Goal: Task Accomplishment & Management: Use online tool/utility

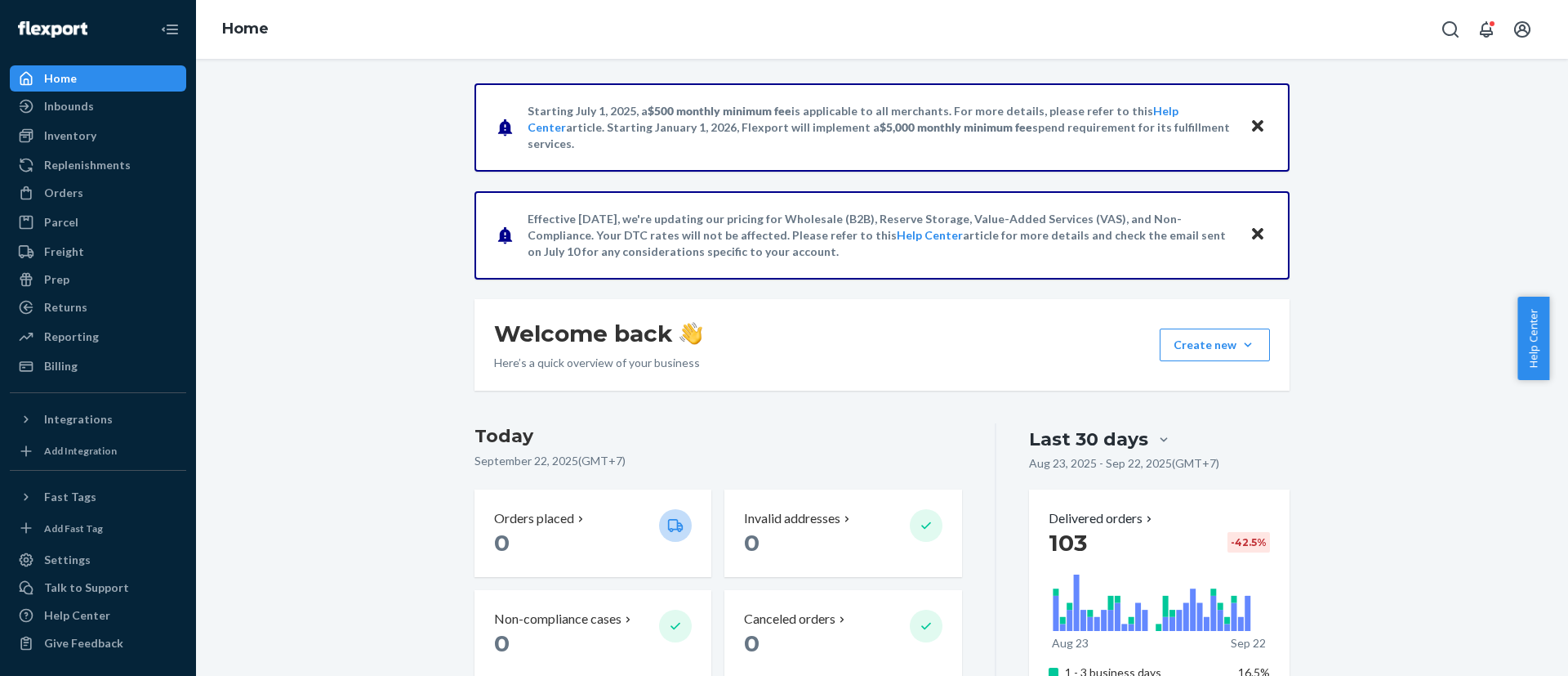
click at [87, 78] on div "Home" at bounding box center [98, 78] width 173 height 23
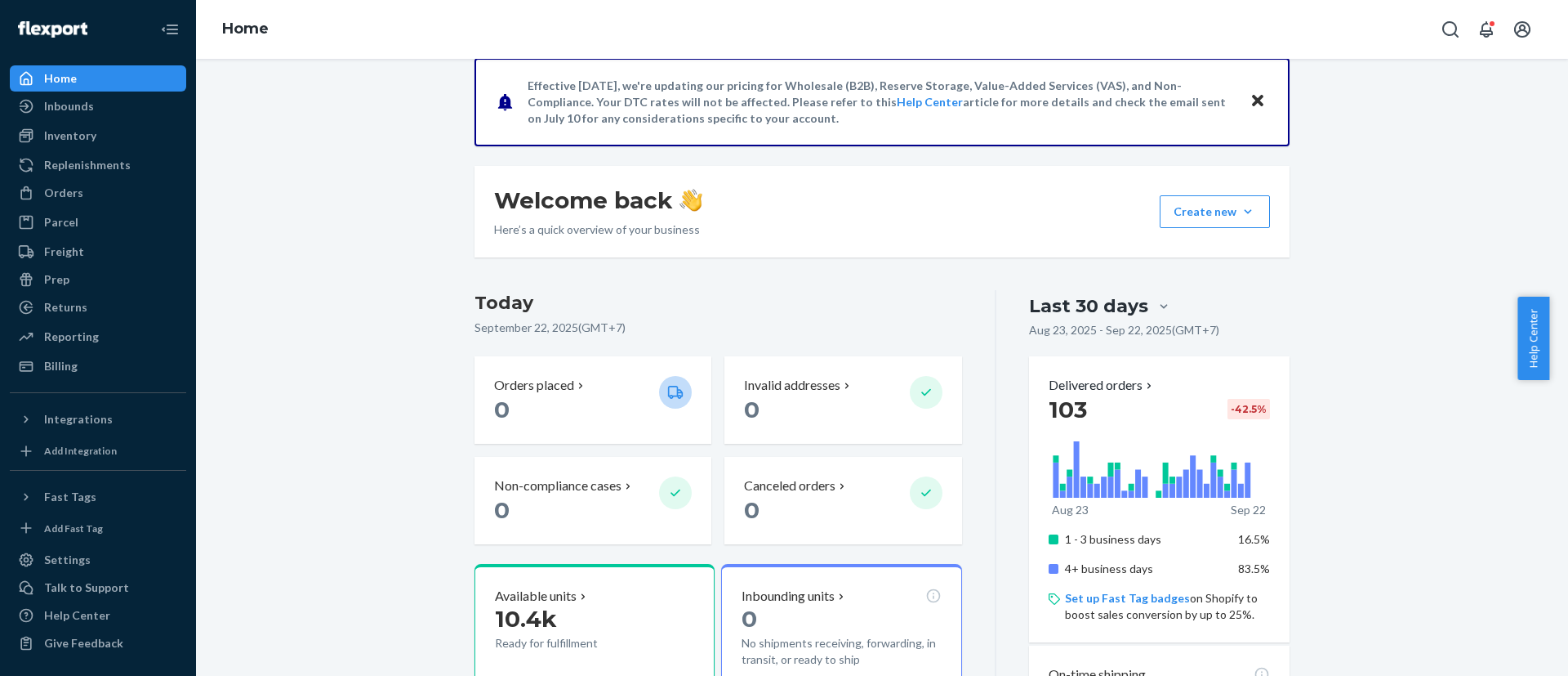
scroll to position [490, 0]
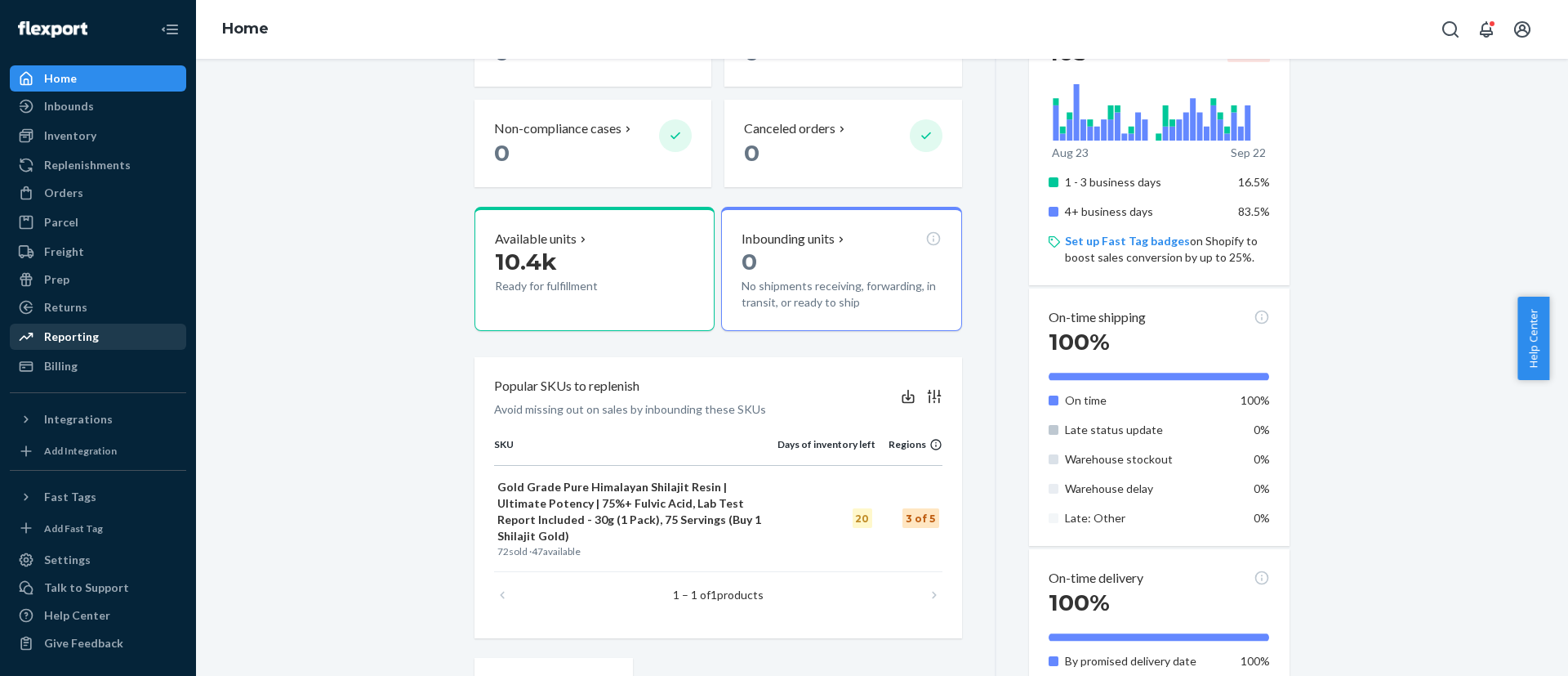
click at [87, 336] on div "Reporting" at bounding box center [71, 336] width 55 height 16
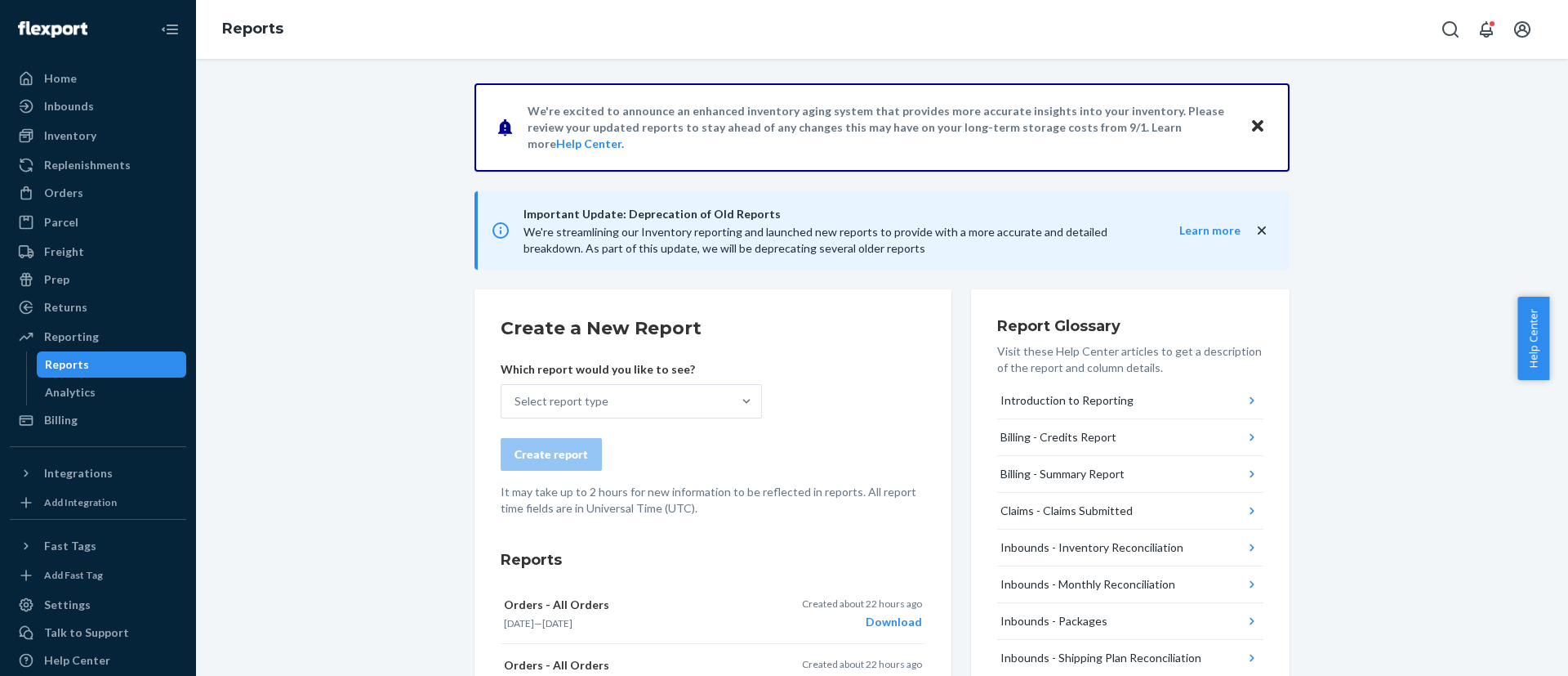
click at [99, 353] on div "Reports" at bounding box center [112, 364] width 147 height 23
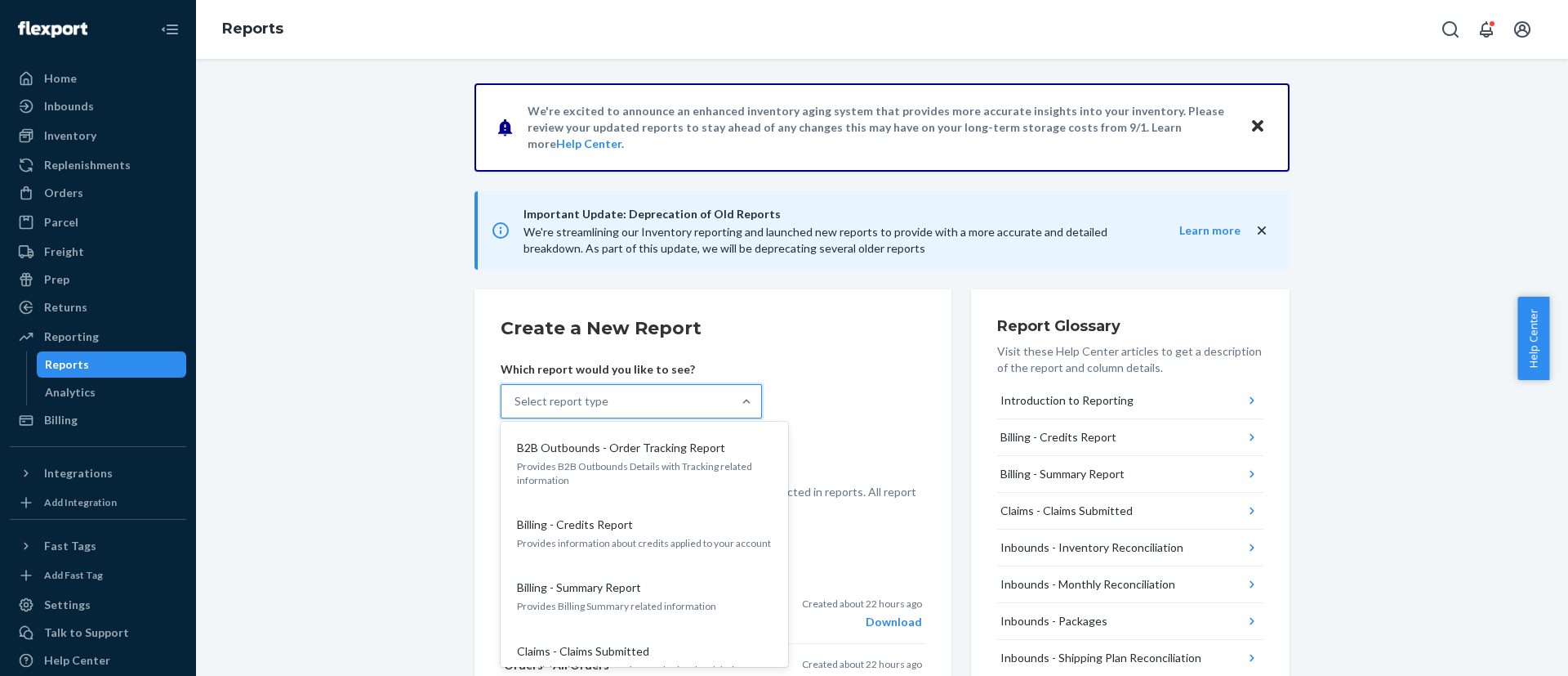
click at [560, 406] on div "Select report type" at bounding box center [561, 401] width 94 height 16
click at [516, 406] on input "option B2B Outbounds - Order Tracking Report focused, 1 of 34. 34 results avail…" at bounding box center [515, 401] width 2 height 16
type input "ship"
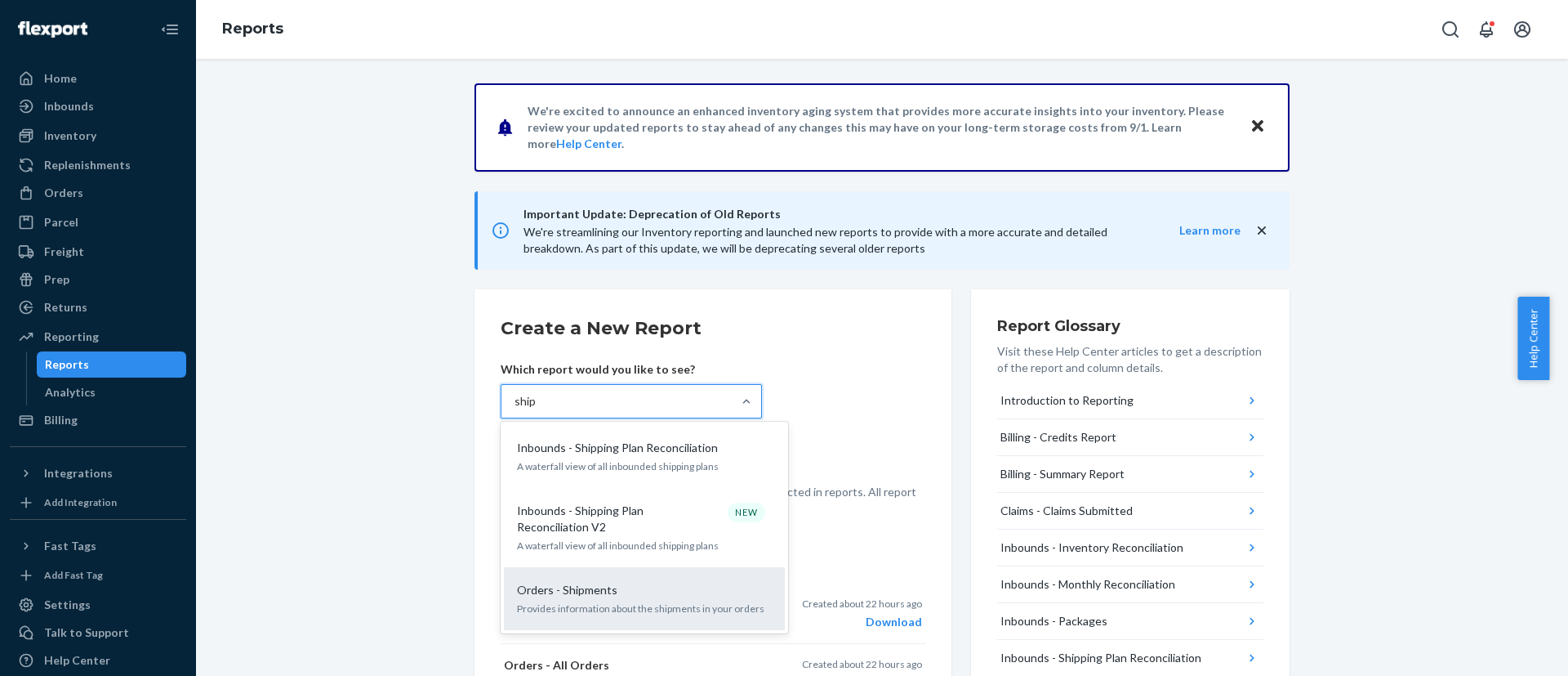
click at [538, 594] on p "Orders - Shipments" at bounding box center [567, 589] width 100 height 16
click at [536, 409] on input "ship" at bounding box center [525, 401] width 22 height 16
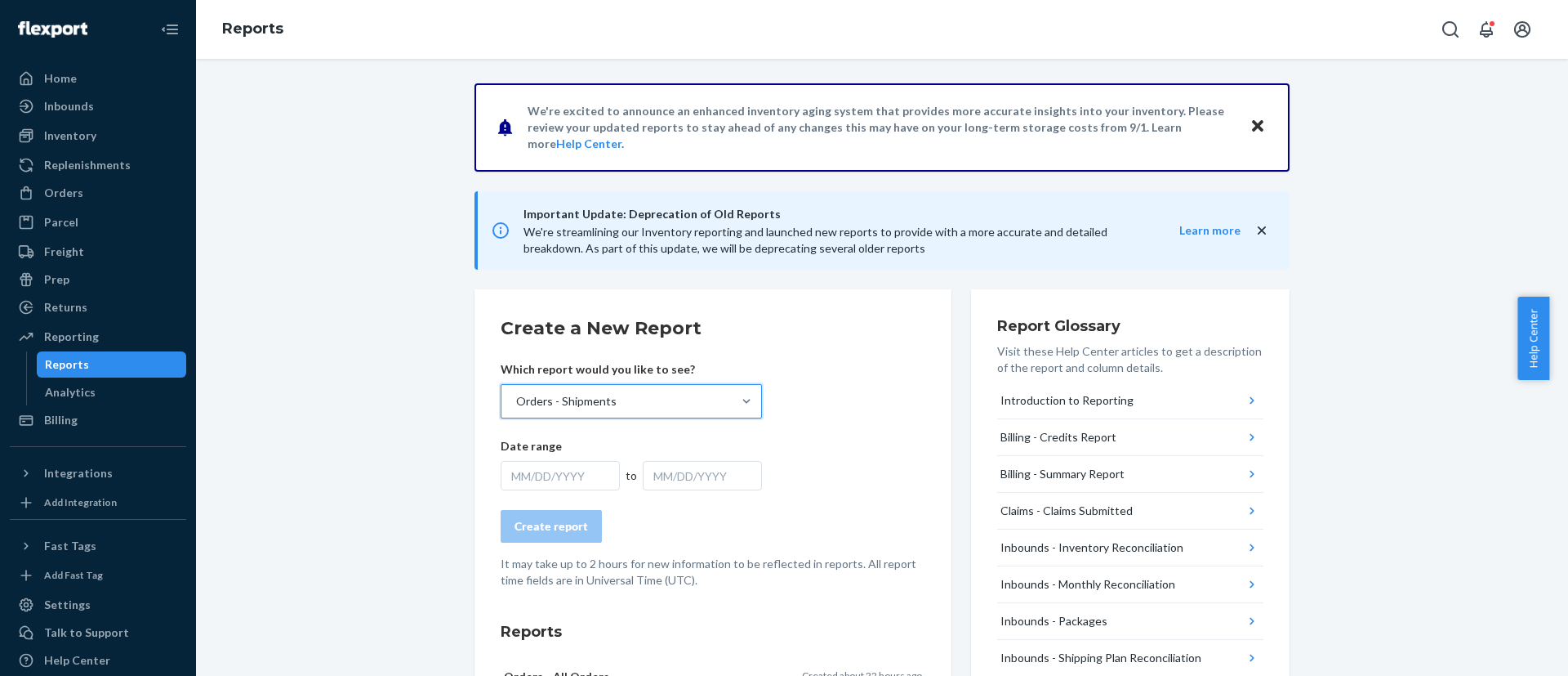
click at [531, 478] on div "MM/DD/YYYY" at bounding box center [561, 475] width 119 height 30
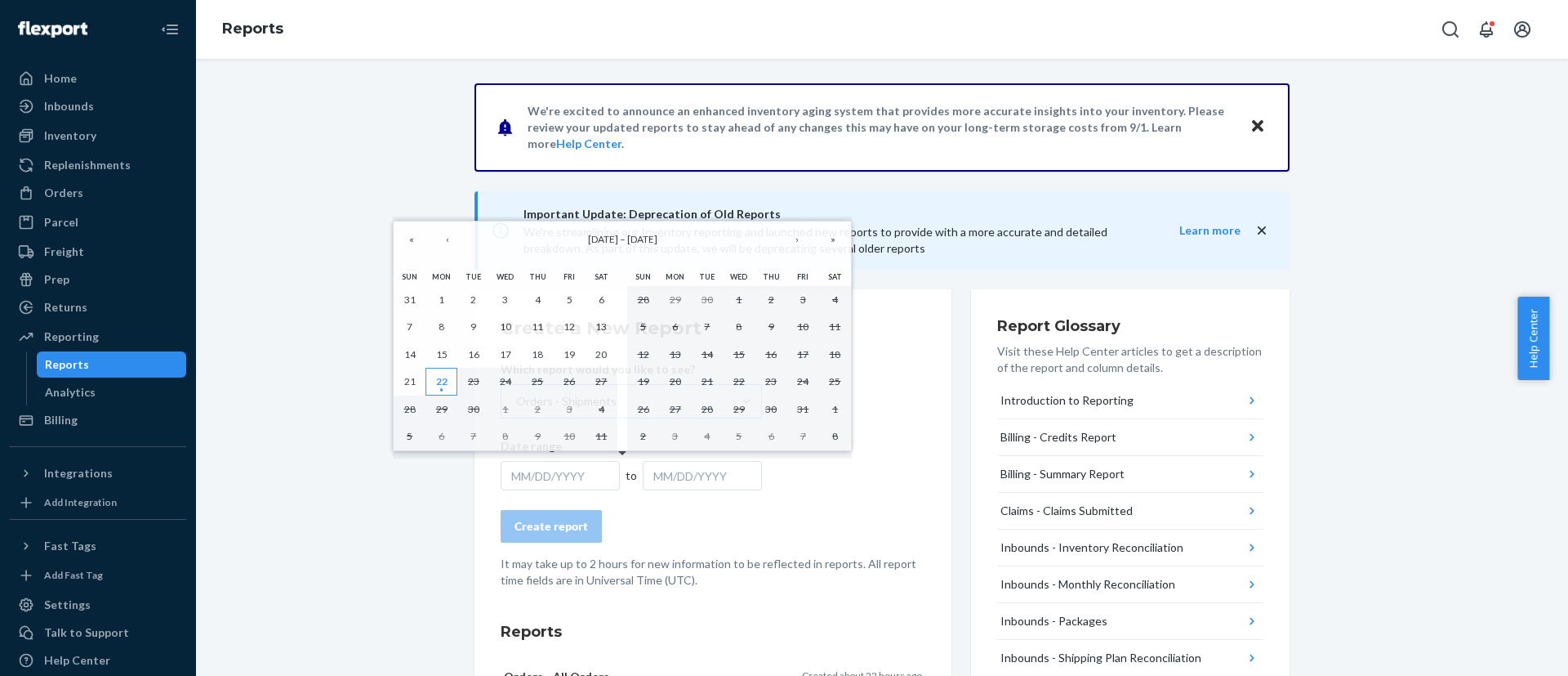
click at [432, 379] on button "22" at bounding box center [441, 381] width 32 height 28
click at [407, 383] on abbr "21" at bounding box center [410, 381] width 12 height 13
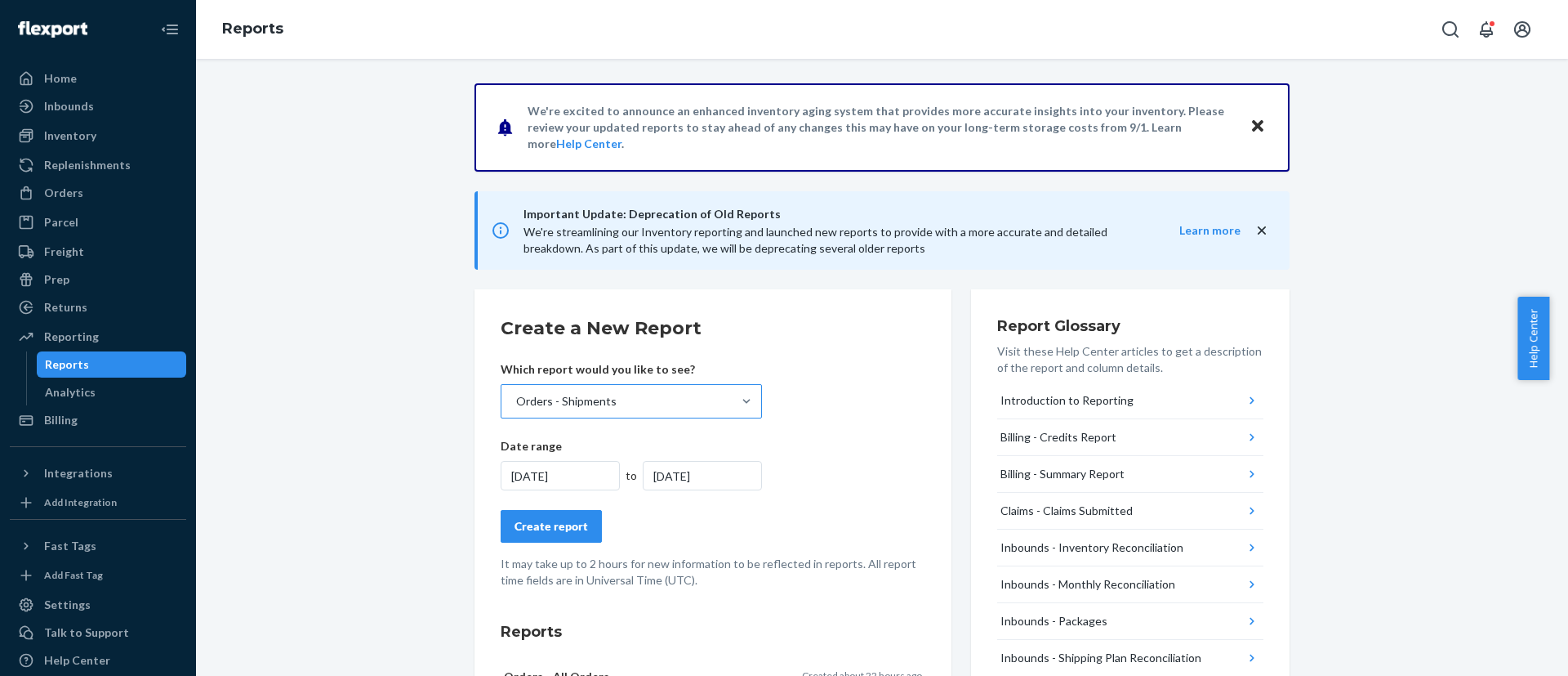
click at [666, 487] on div "9/22/2025" at bounding box center [702, 475] width 119 height 30
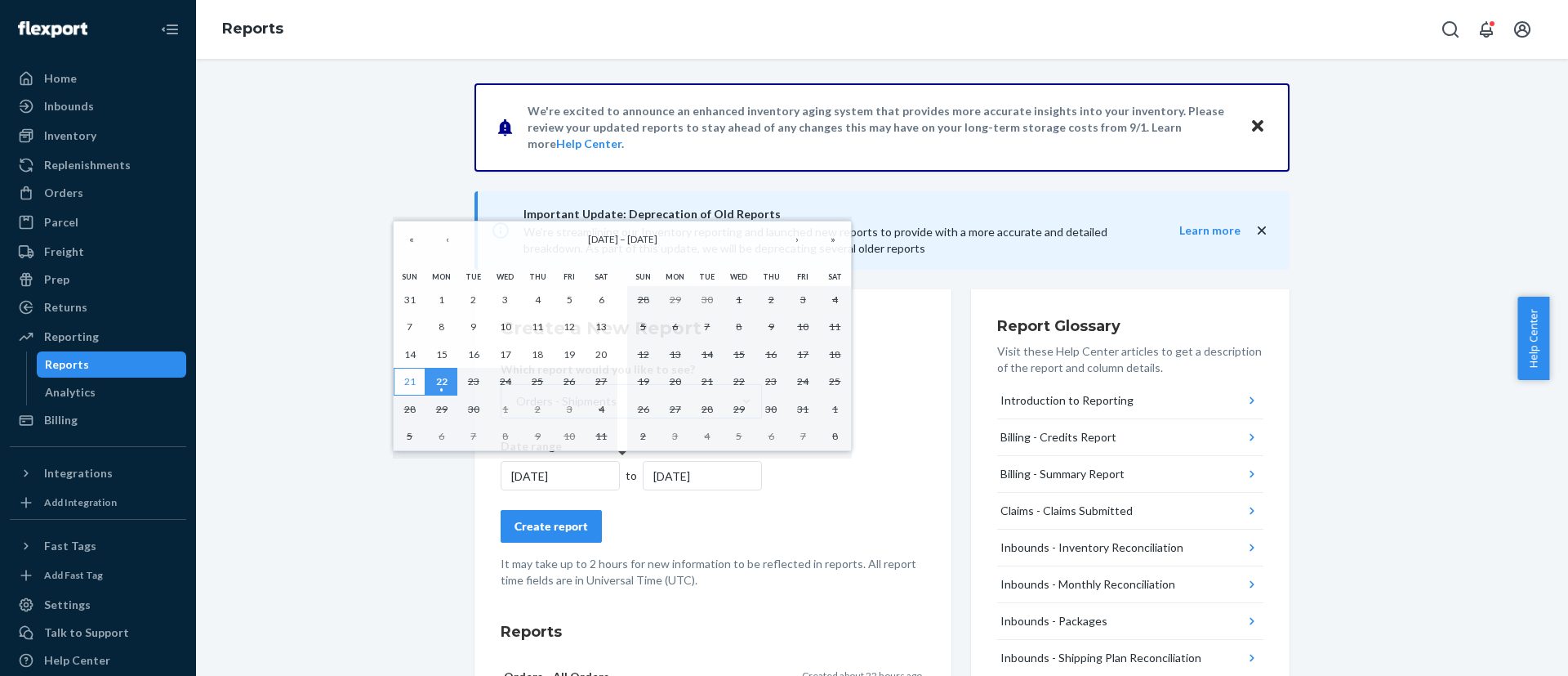
click at [409, 379] on abbr "21" at bounding box center [410, 381] width 12 height 13
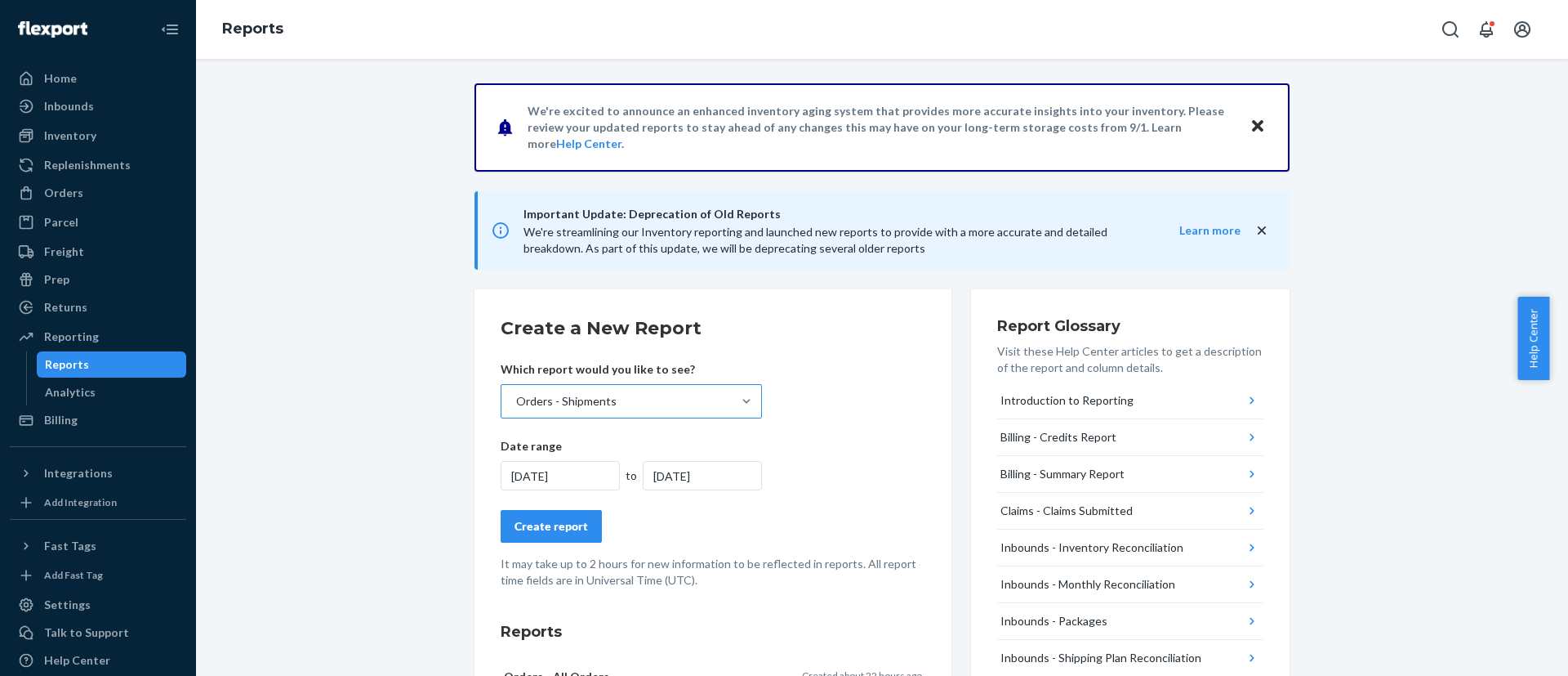
click at [559, 534] on div "Create report" at bounding box center [552, 526] width 74 height 16
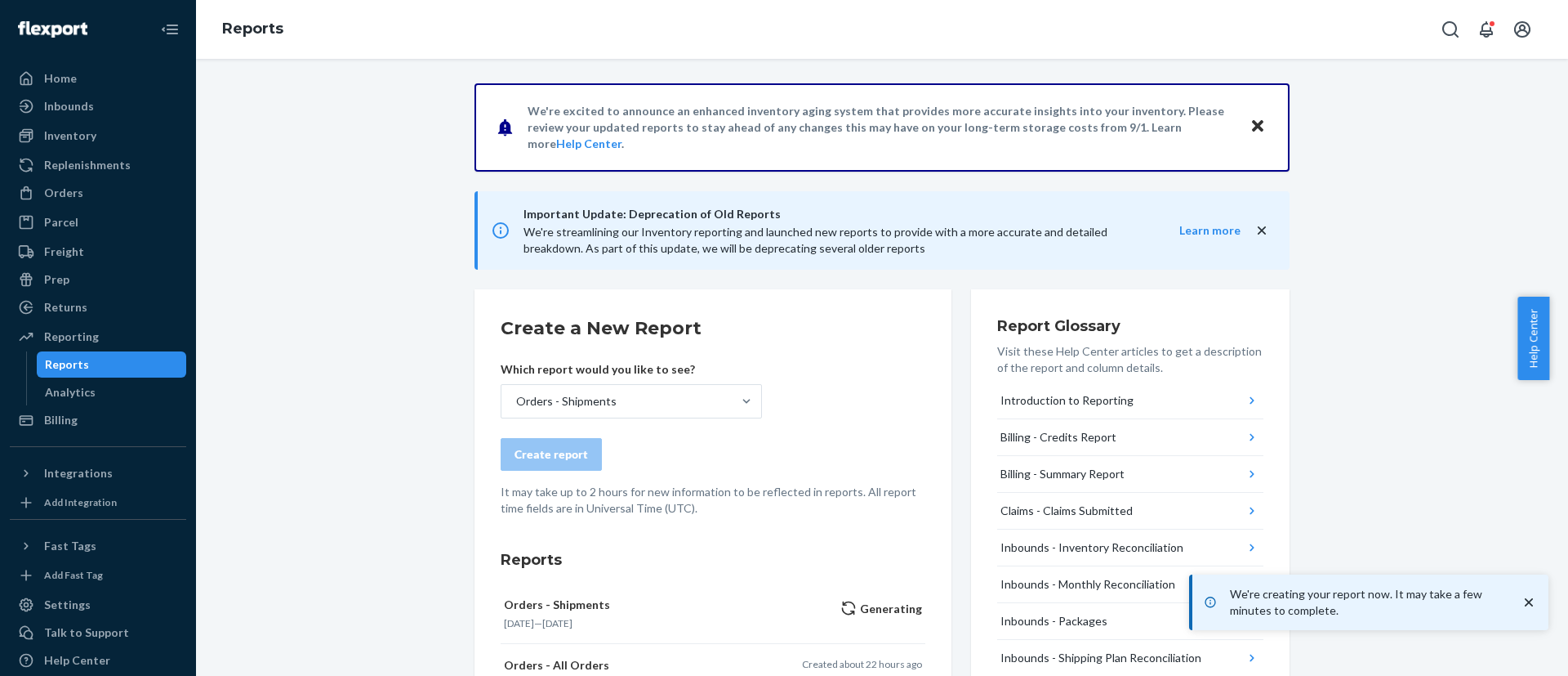
click at [551, 412] on div "Orders - Shipments" at bounding box center [616, 401] width 231 height 32
click at [516, 409] on input "Orders - Shipments" at bounding box center [515, 401] width 2 height 16
click at [562, 412] on div "Orders - Shipments" at bounding box center [616, 401] width 231 height 32
click at [516, 409] on input "option Orders - Shipments, selected. 0 results available. Select is focused ,ty…" at bounding box center [515, 401] width 2 height 16
click at [562, 412] on div "Orders - Shipments" at bounding box center [616, 401] width 231 height 32
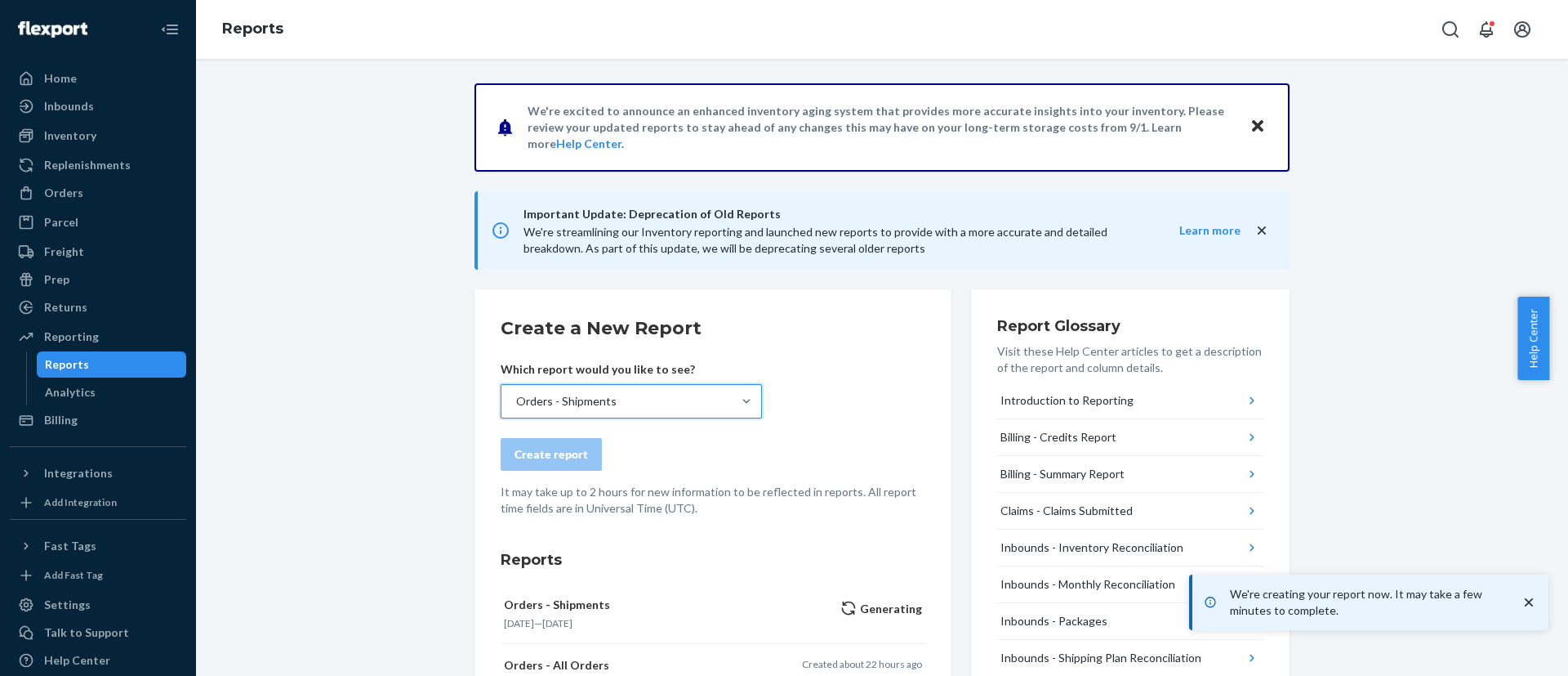
click at [516, 409] on input "option Orders - Shipments, selected. 0 results available. Select is focused ,ty…" at bounding box center [515, 401] width 2 height 16
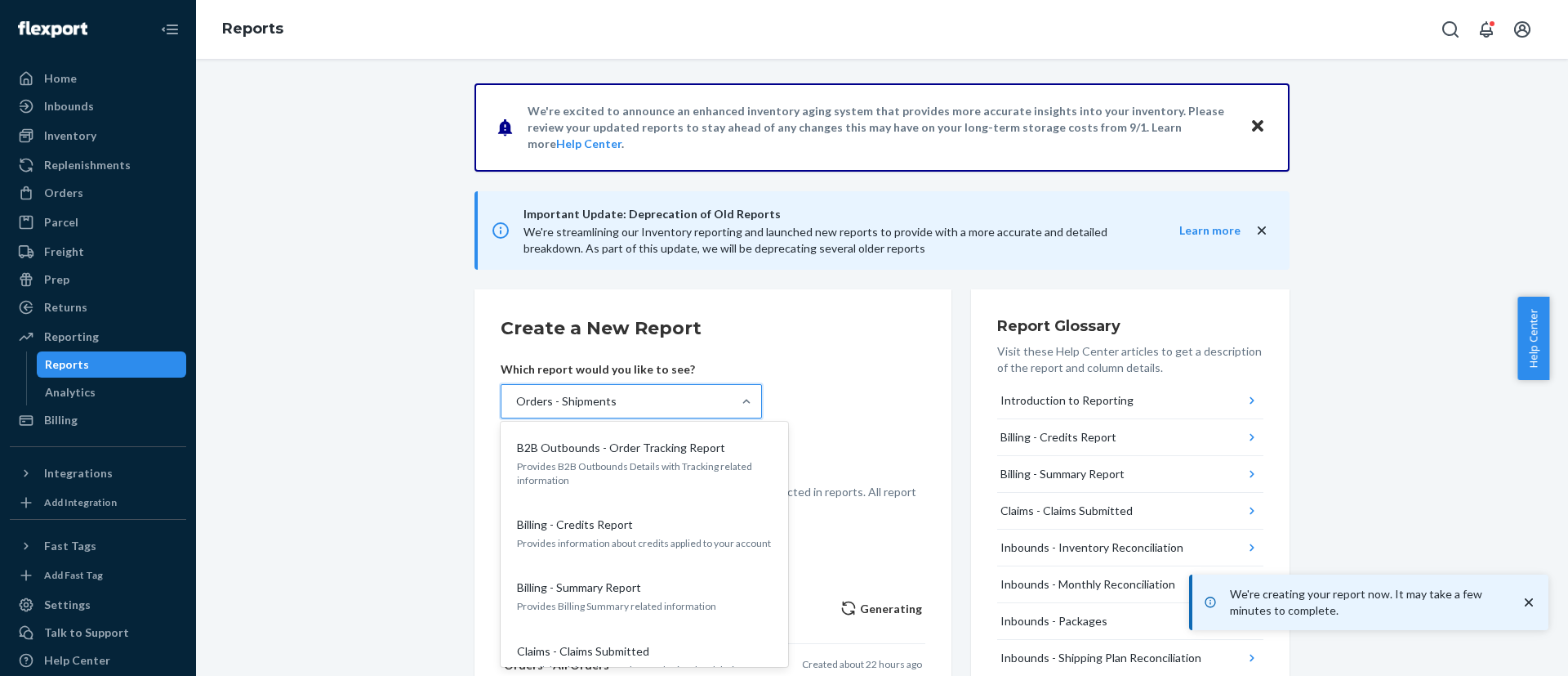
click at [562, 412] on div "Orders - Shipments" at bounding box center [616, 401] width 231 height 32
click at [516, 409] on input "option Orders - Shipments, selected. option B2B Outbounds - Order Tracking Repo…" at bounding box center [515, 401] width 2 height 16
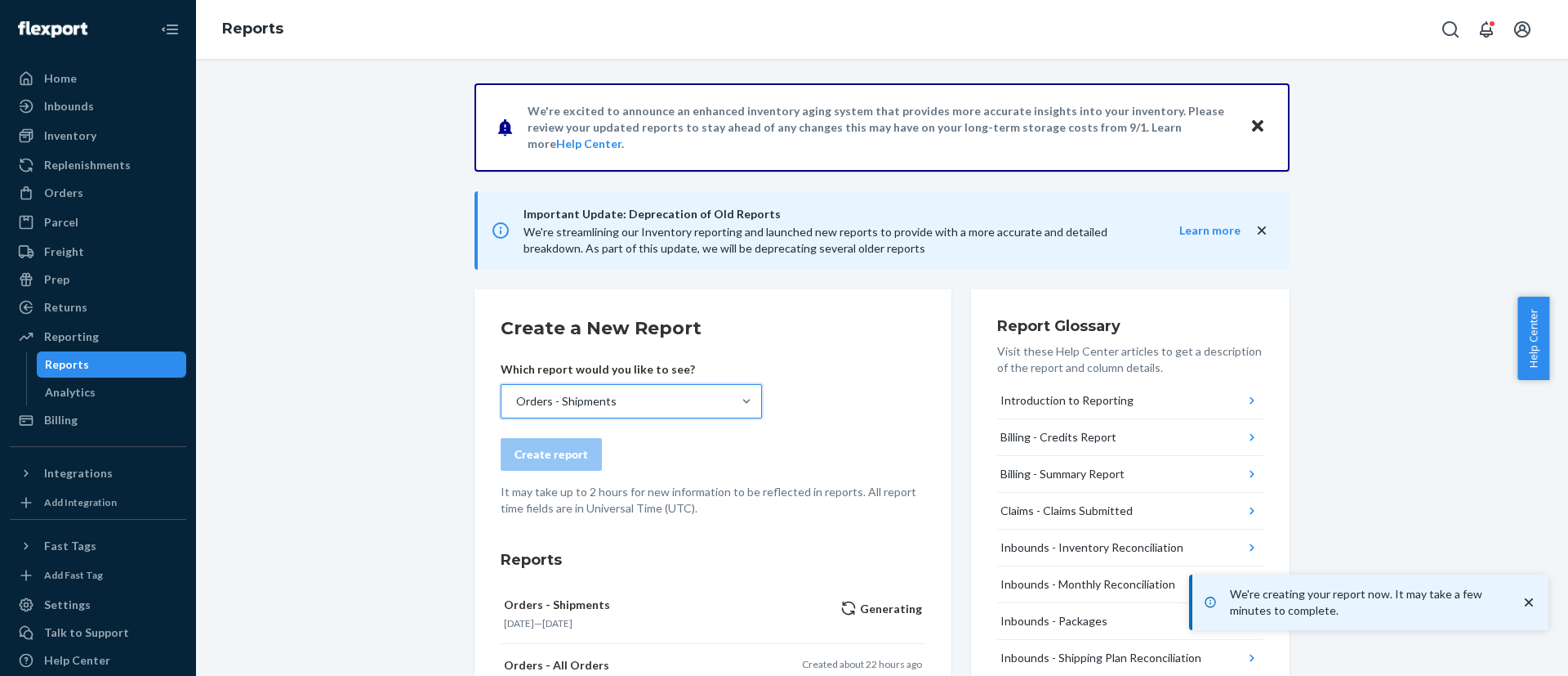
click at [562, 412] on div "Orders - Shipments" at bounding box center [616, 401] width 231 height 32
click at [516, 409] on input "option Orders - Shipments, selected. 0 results available. Select is focused ,ty…" at bounding box center [515, 401] width 2 height 16
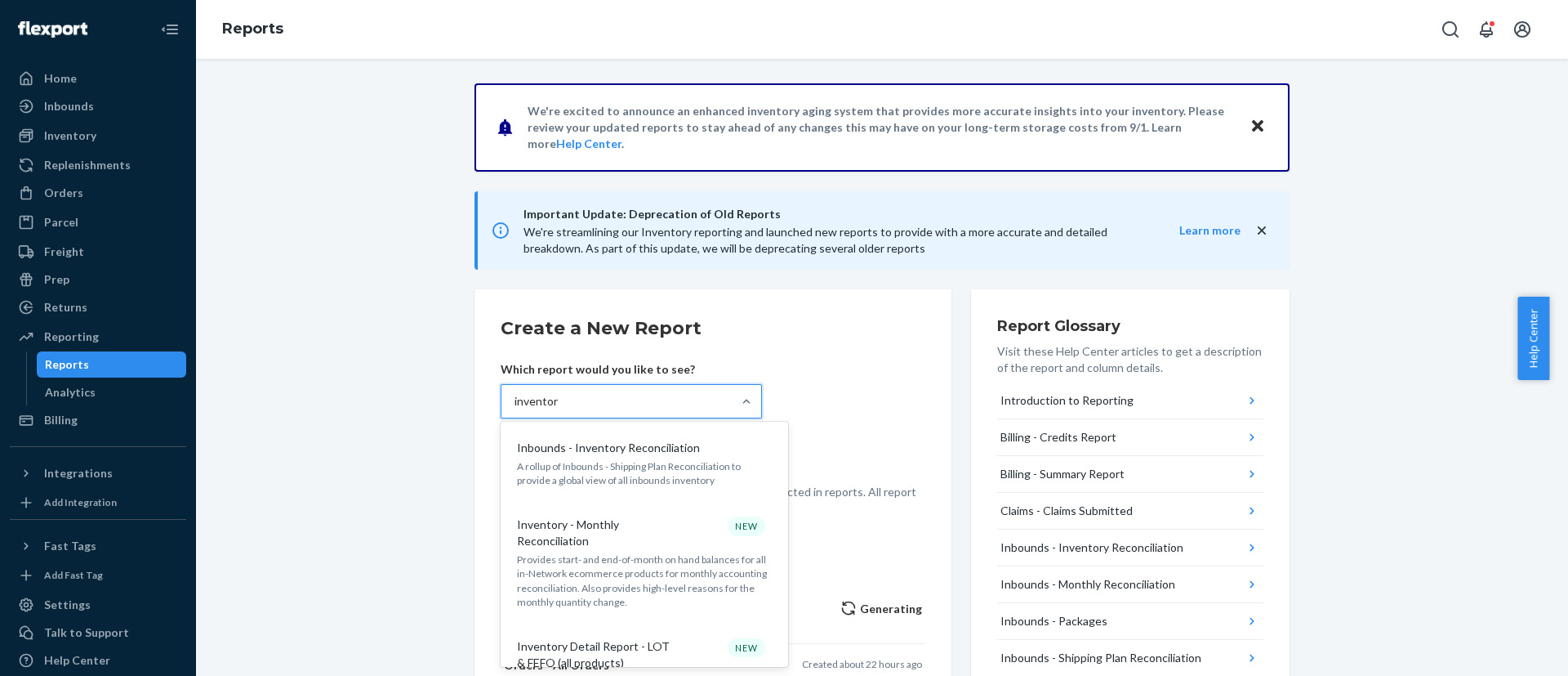
type input "inventory"
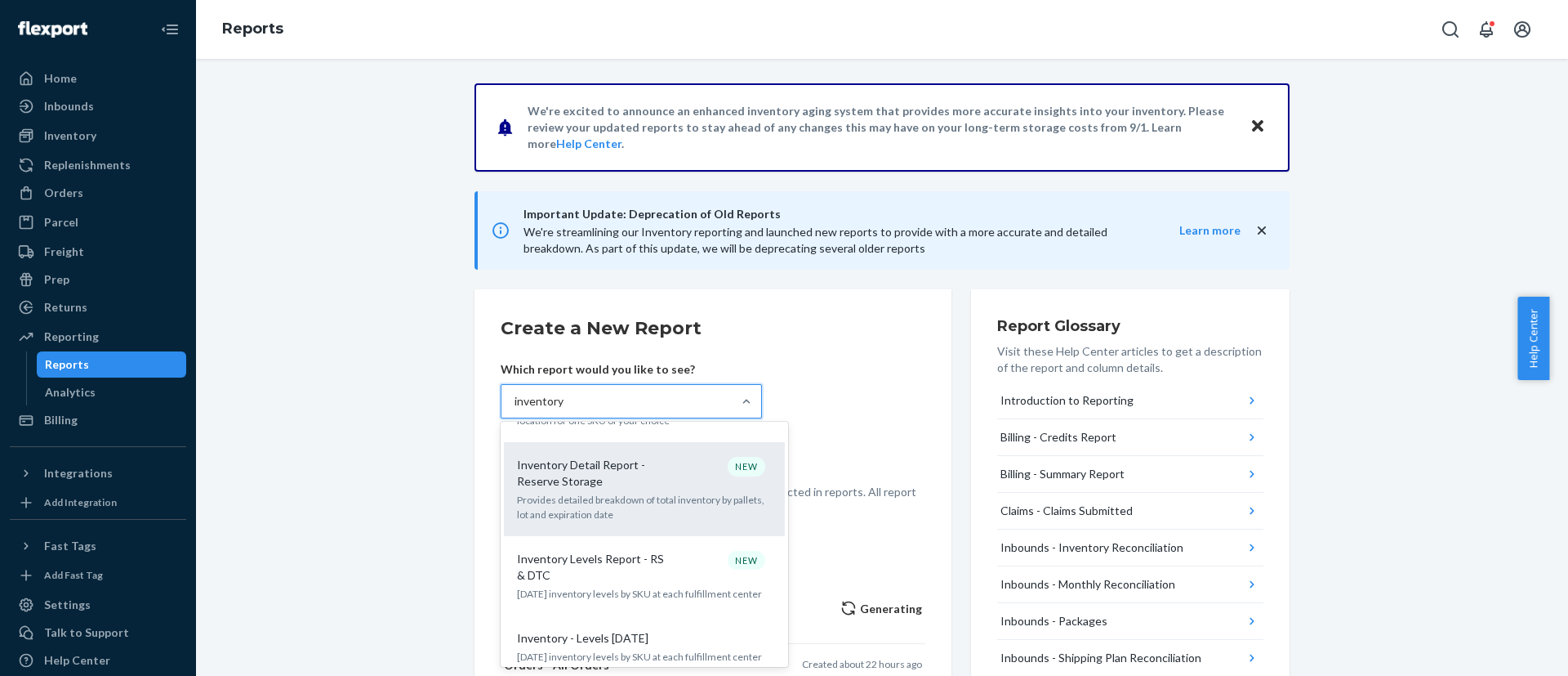
scroll to position [490, 0]
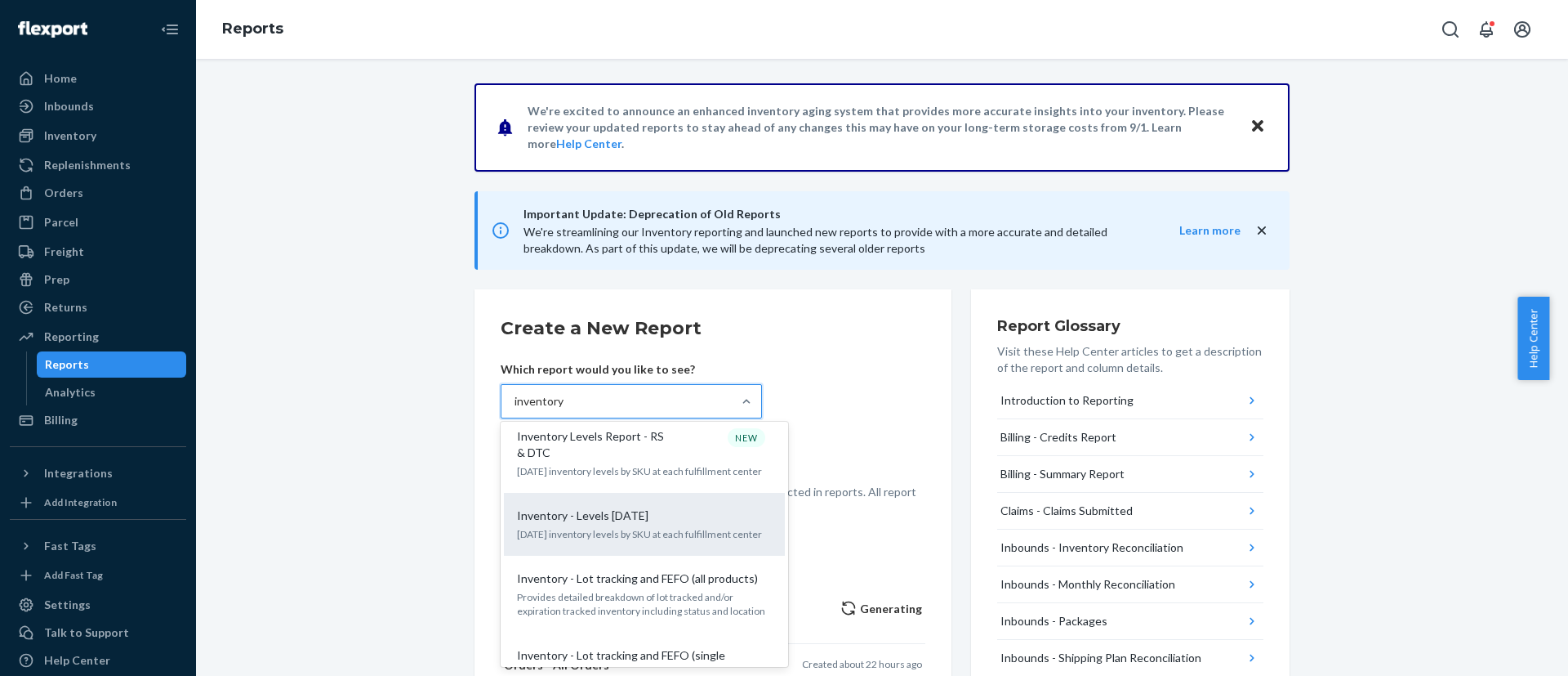
click at [624, 523] on p "Inventory - Levels Today" at bounding box center [583, 516] width 132 height 16
click at [564, 409] on input "inventory" at bounding box center [539, 401] width 50 height 16
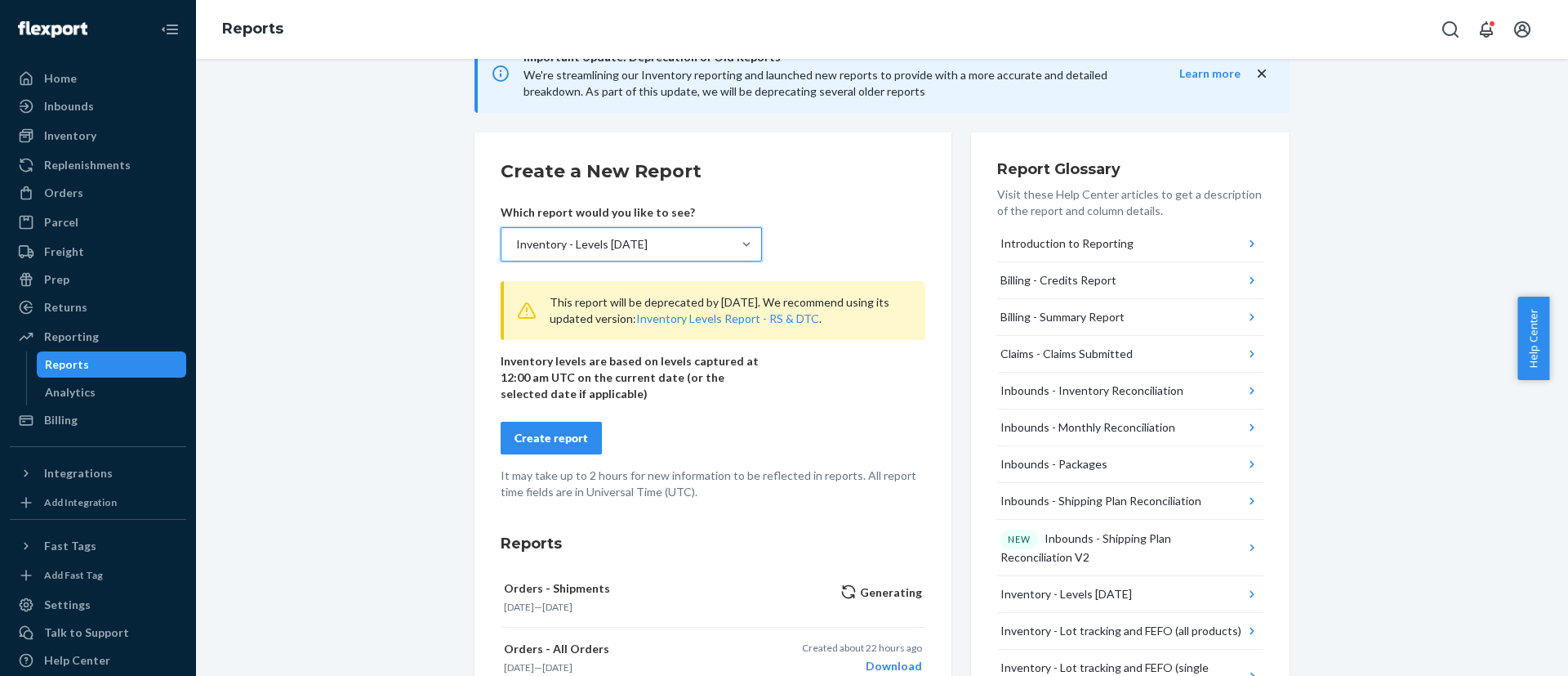
scroll to position [245, 0]
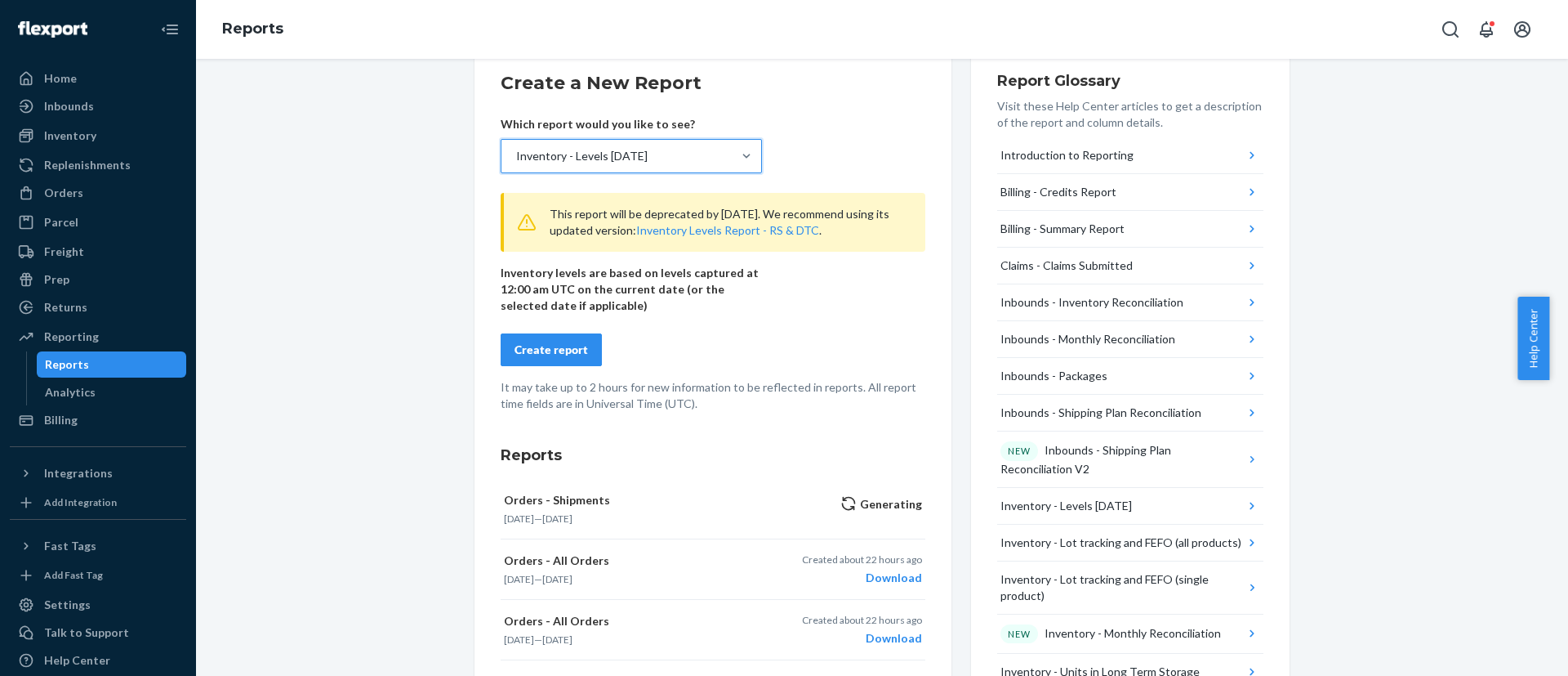
click at [539, 349] on div "Create report" at bounding box center [552, 350] width 74 height 16
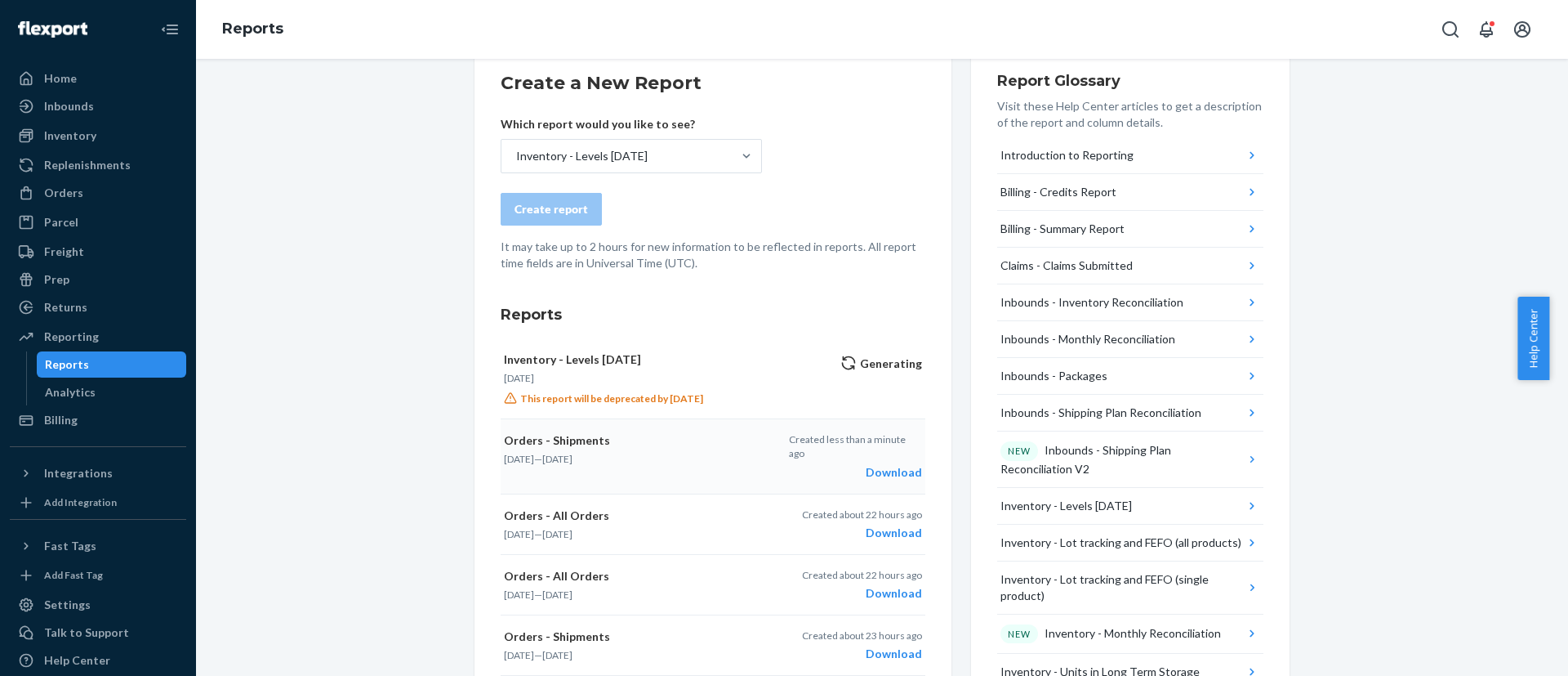
click at [891, 464] on div "Download" at bounding box center [856, 472] width 133 height 16
click at [892, 382] on div "Download" at bounding box center [856, 390] width 133 height 16
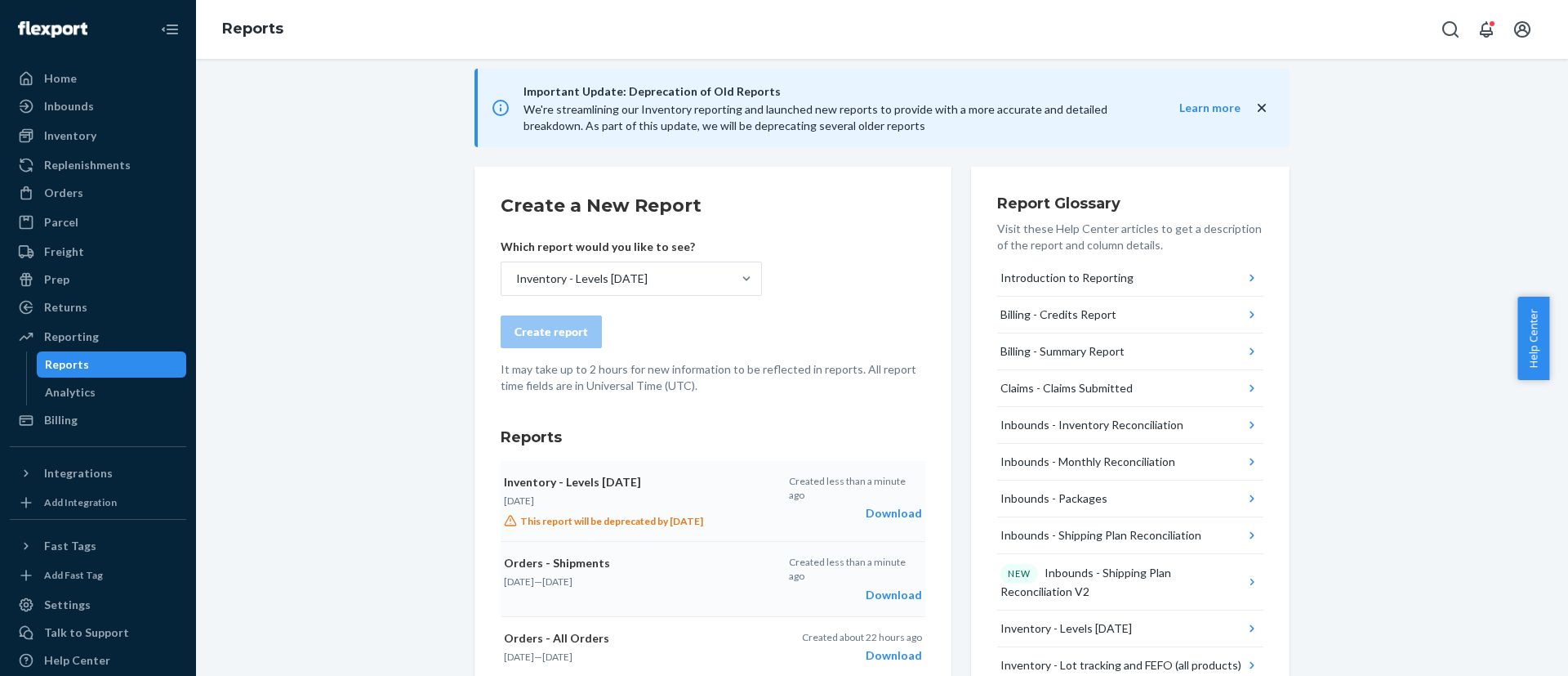
scroll to position [0, 0]
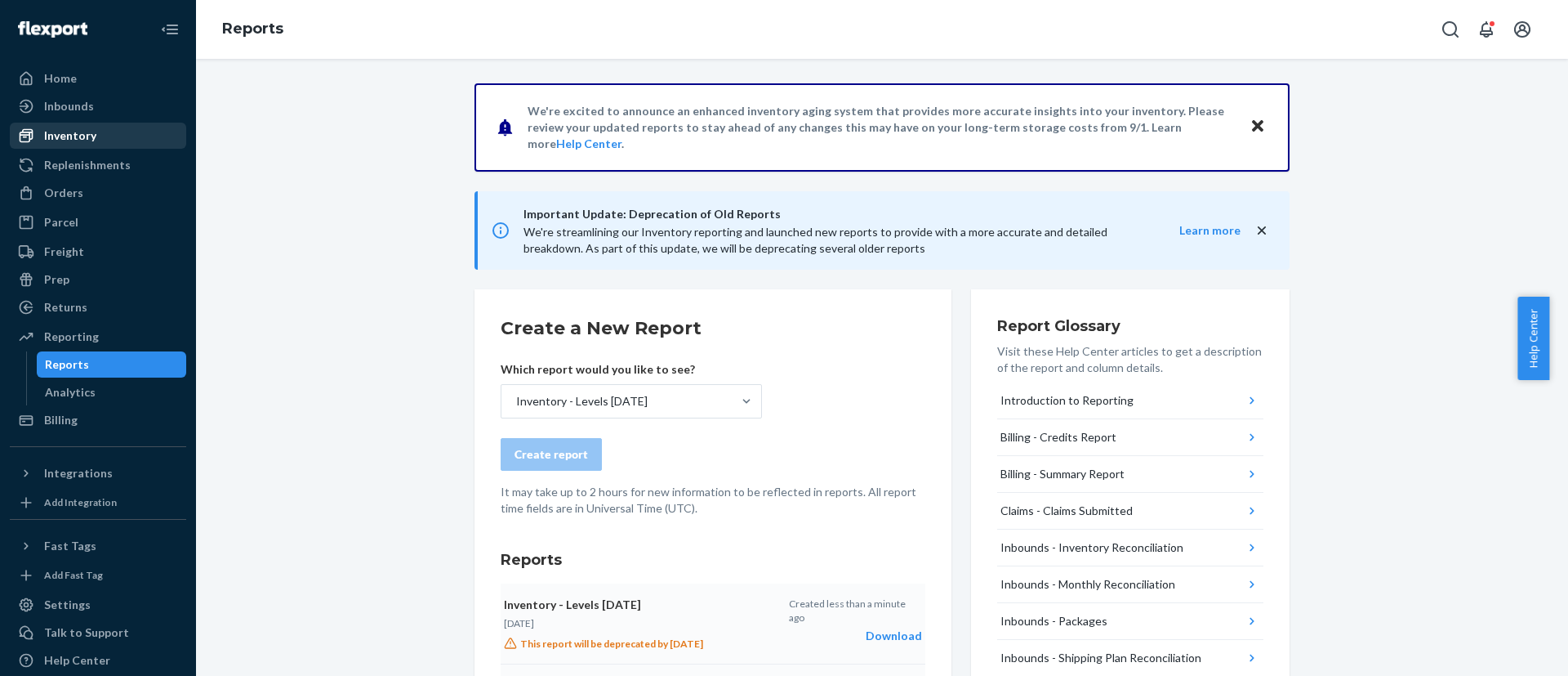
click at [69, 134] on div "Inventory" at bounding box center [70, 135] width 52 height 16
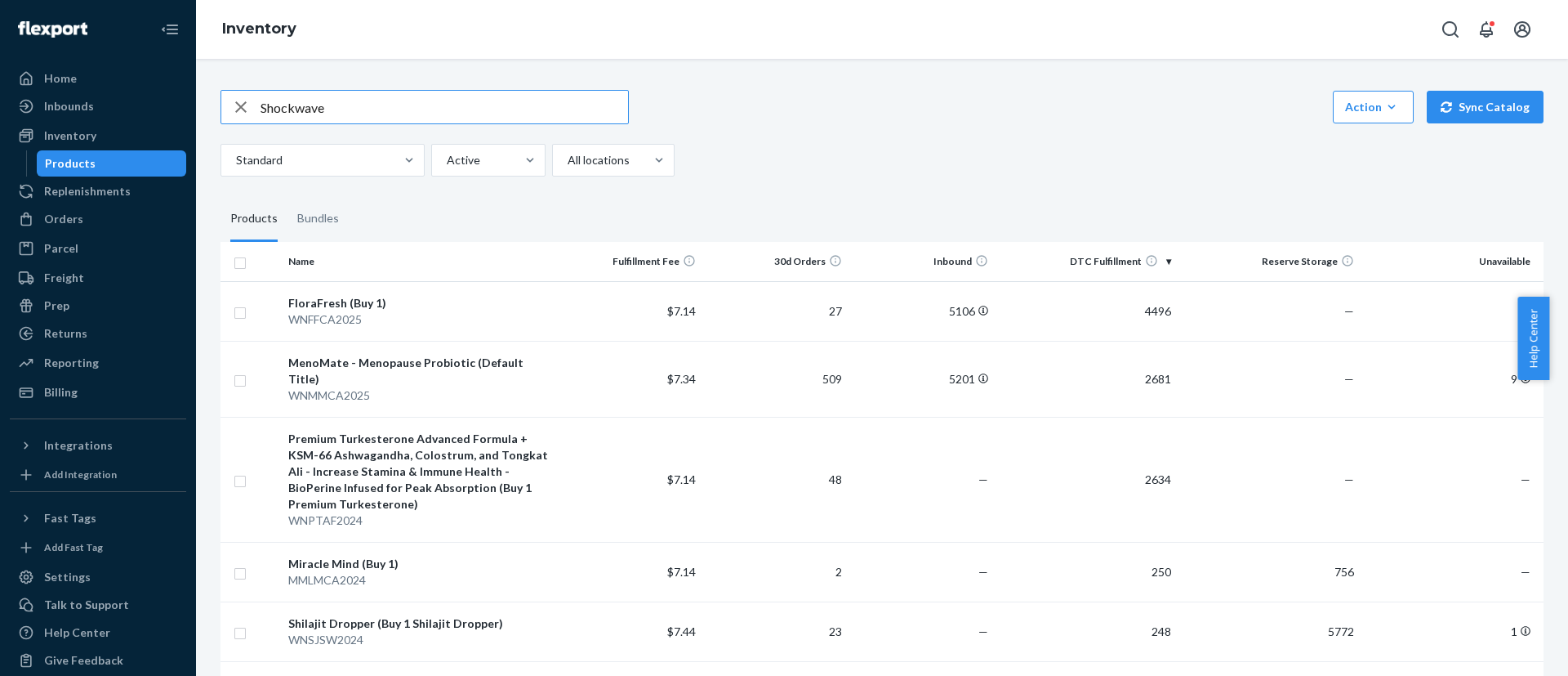
type input "Shockwave"
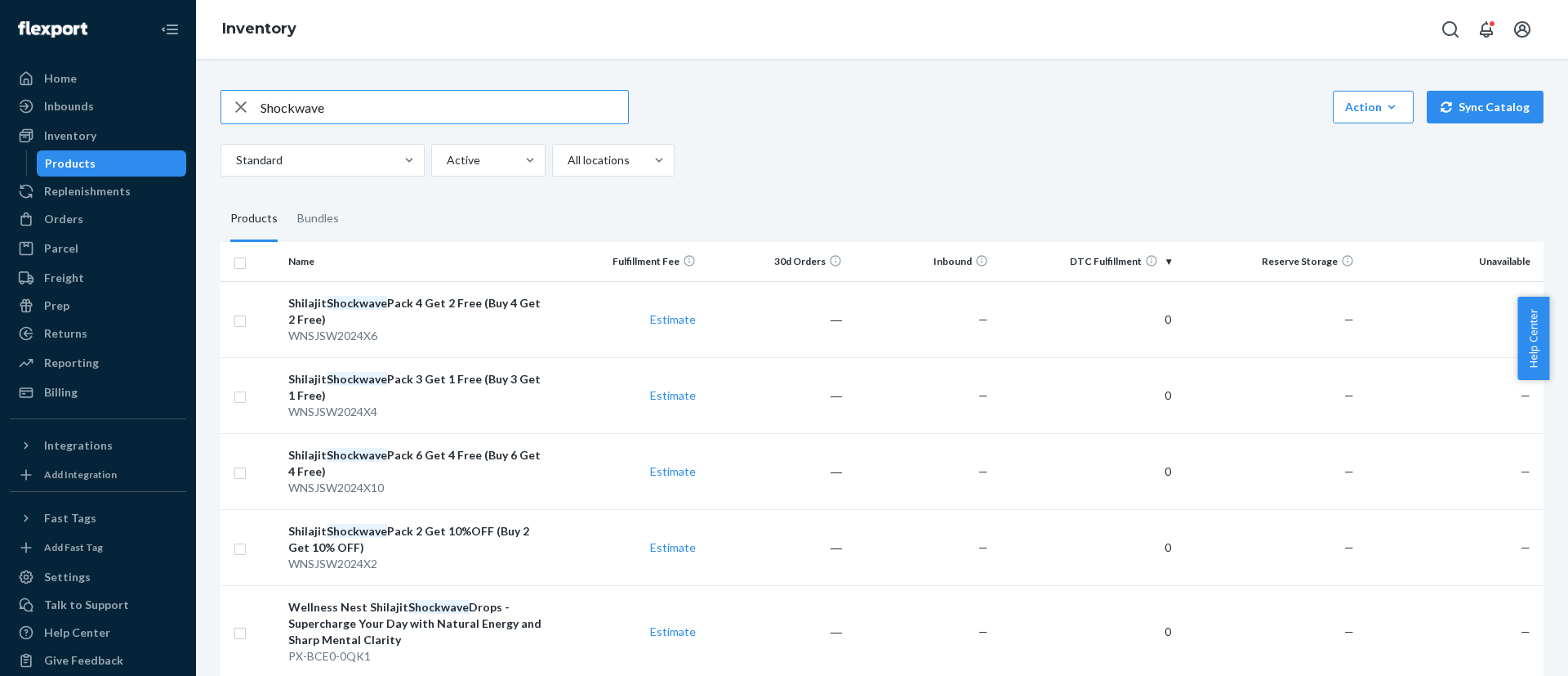
type textarea "ve"
drag, startPoint x: 351, startPoint y: 104, endPoint x: 214, endPoint y: 95, distance: 137.3
click at [214, 95] on div "Shockwave Action Create product Create bundle Bulk create products Bulk update …" at bounding box center [881, 418] width 1347 height 696
click at [701, 102] on div "Action Create product Create bundle Bulk create products Bulk update products B…" at bounding box center [882, 107] width 1323 height 34
click at [902, 142] on div "Action Create product Create bundle Bulk create products Bulk update products B…" at bounding box center [882, 133] width 1323 height 87
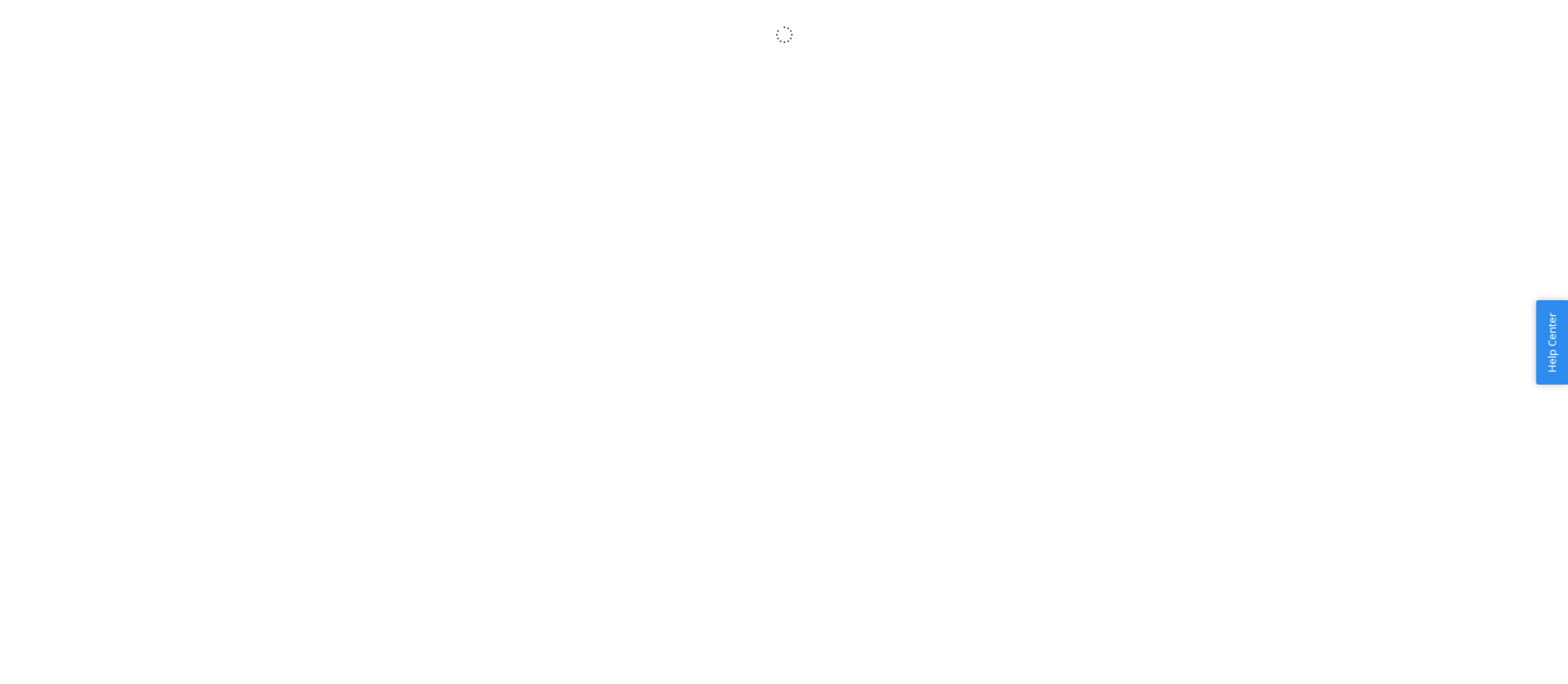
scroll to position [1090, 0]
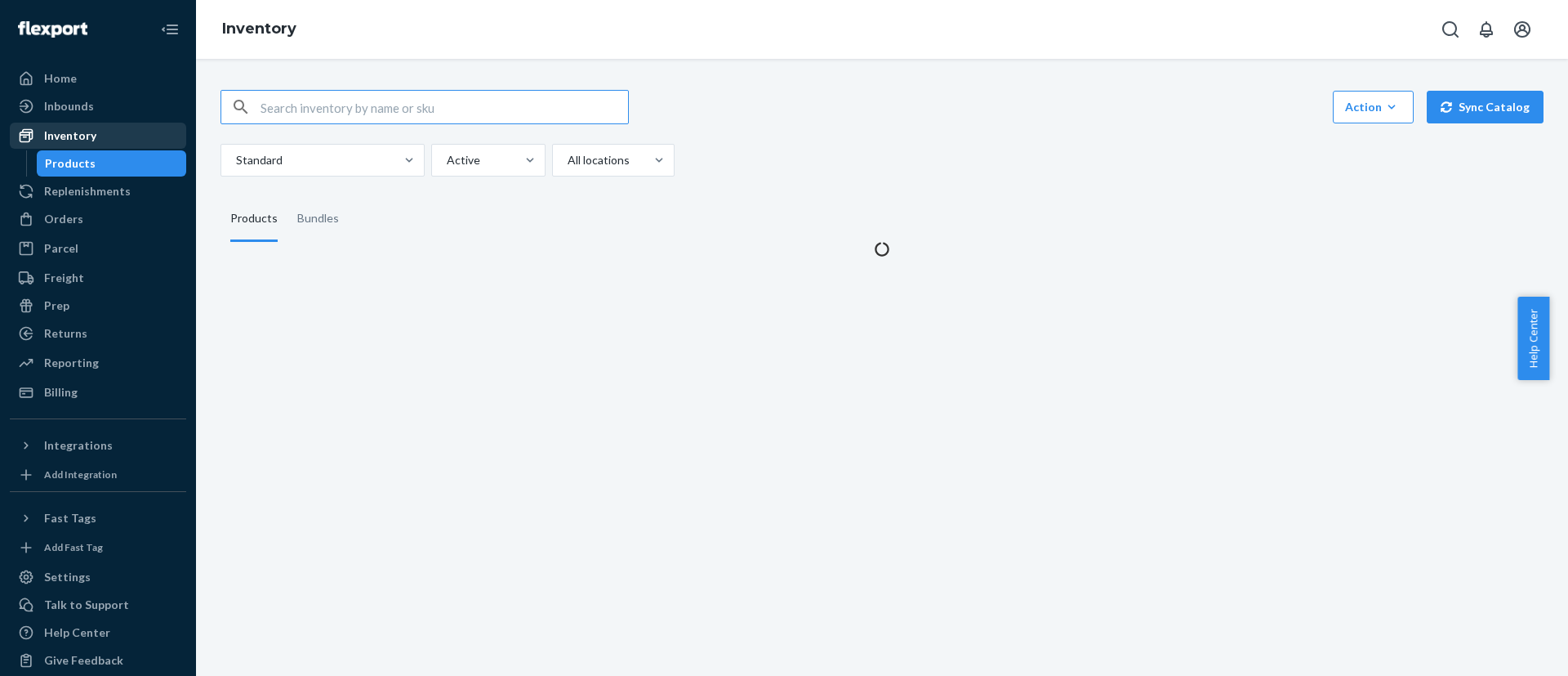
click at [97, 141] on div "Inventory" at bounding box center [98, 135] width 173 height 23
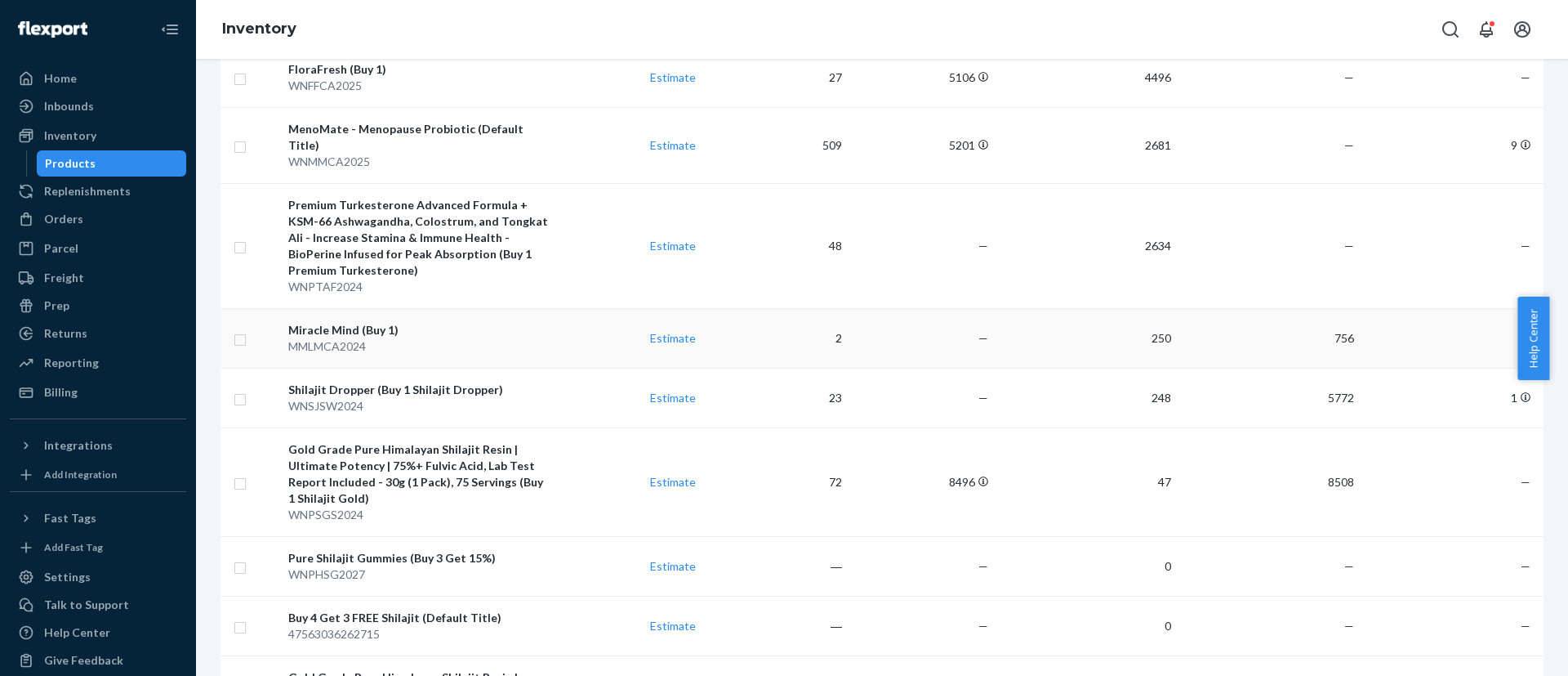
scroll to position [245, 0]
